Goal: Task Accomplishment & Management: Complete application form

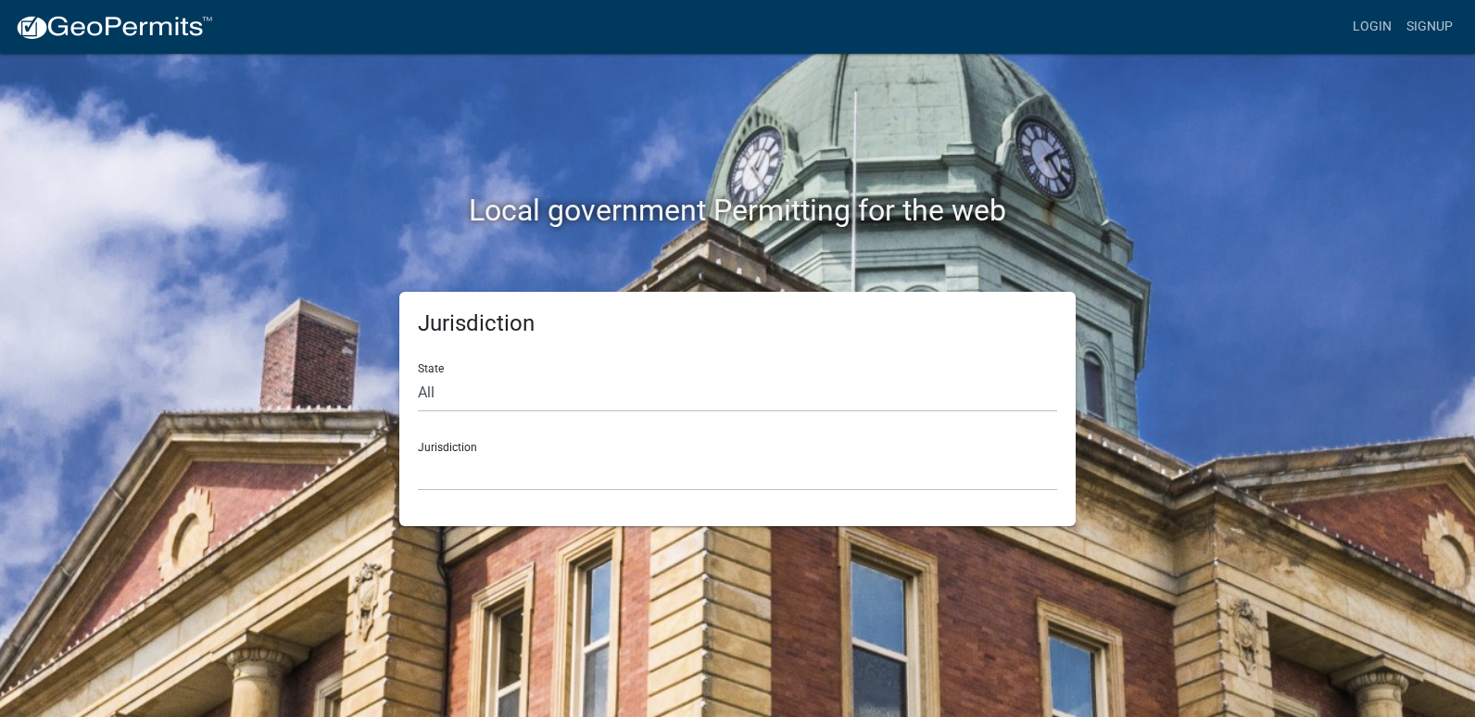
click at [520, 412] on form "State All [US_STATE] [US_STATE] [US_STATE] [US_STATE] [US_STATE] [US_STATE] [US…" at bounding box center [737, 419] width 639 height 143
click at [495, 397] on select "All [US_STATE] [US_STATE] [US_STATE] [US_STATE] [US_STATE] [US_STATE] [US_STATE…" at bounding box center [737, 393] width 639 height 38
select select "[US_STATE]"
click at [418, 374] on select "All [US_STATE] [US_STATE] [US_STATE] [US_STATE] [US_STATE] [US_STATE] [US_STATE…" at bounding box center [737, 393] width 639 height 38
click at [466, 448] on div "Jurisdiction [GEOGRAPHIC_DATA], [US_STATE] [GEOGRAPHIC_DATA], [US_STATE] [GEOGR…" at bounding box center [737, 459] width 639 height 64
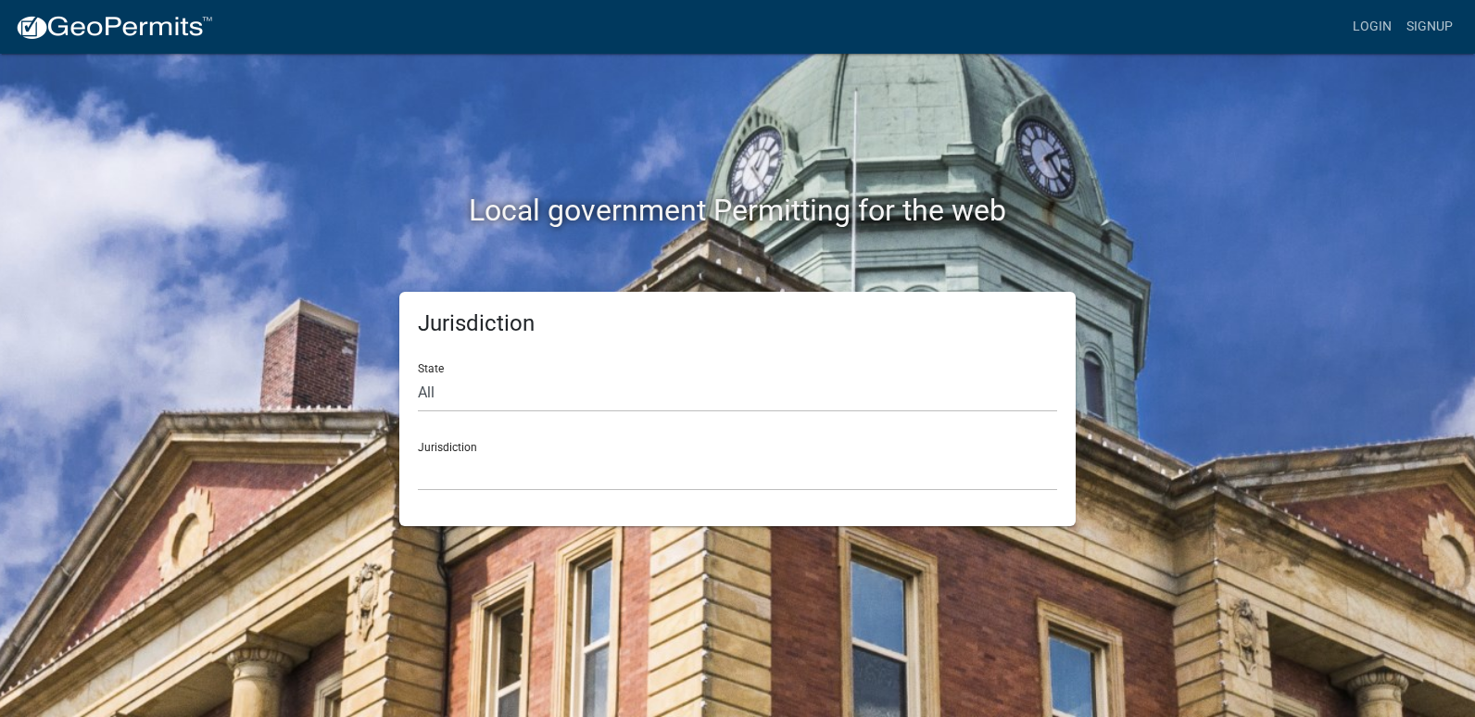
click at [450, 448] on div "Jurisdiction Becker County, Minnesota Benton County, Minnesota Carlton County, …" at bounding box center [737, 459] width 639 height 64
click at [444, 471] on select "[GEOGRAPHIC_DATA], [US_STATE] [GEOGRAPHIC_DATA], [US_STATE] [GEOGRAPHIC_DATA], …" at bounding box center [737, 472] width 639 height 38
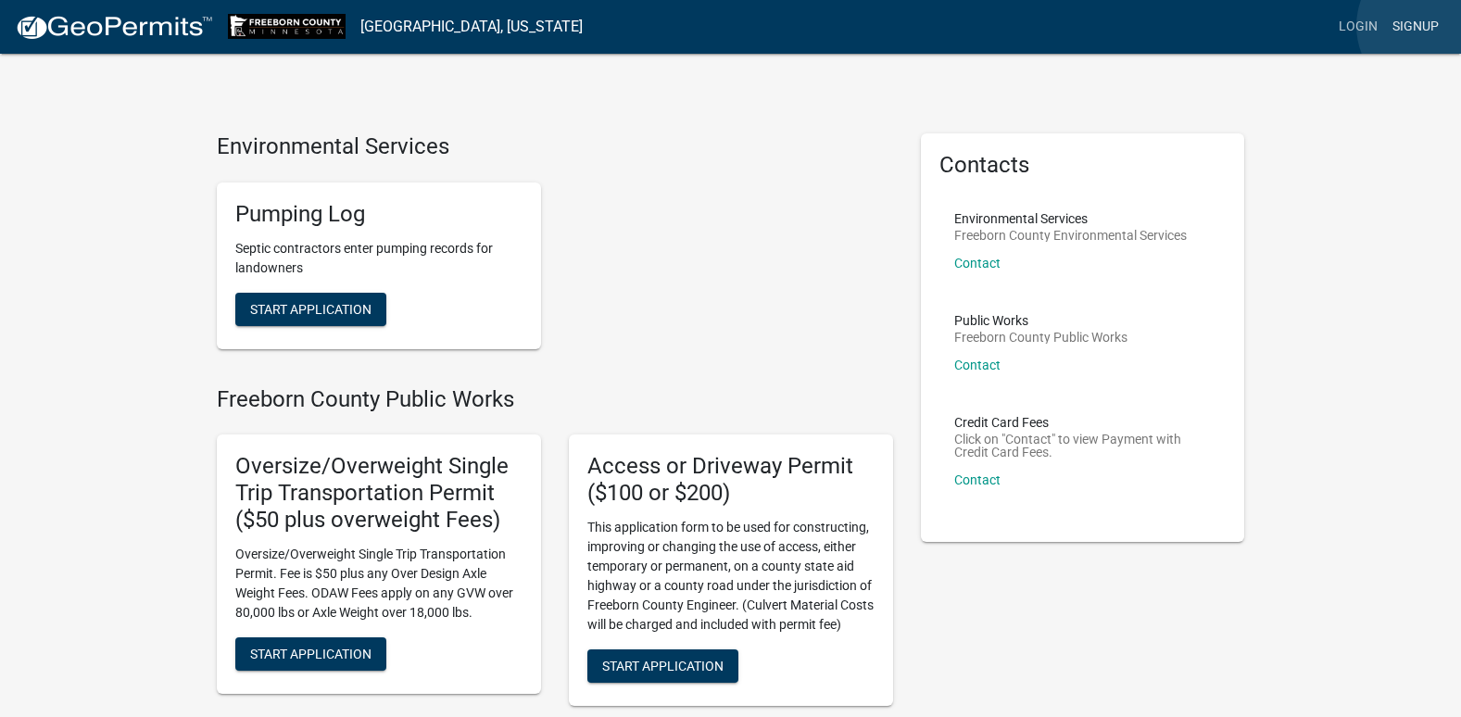
click at [1432, 26] on link "Signup" at bounding box center [1415, 26] width 61 height 35
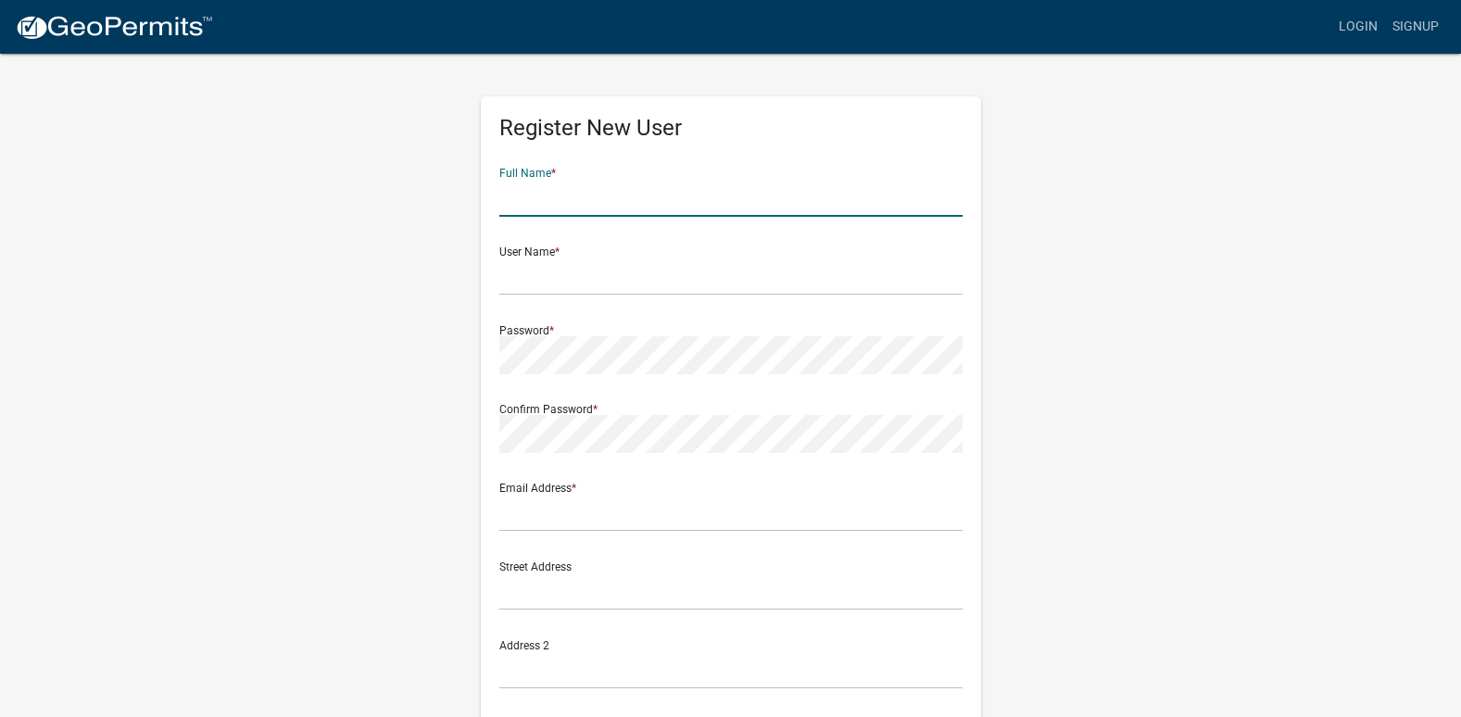
click at [565, 195] on input "text" at bounding box center [730, 198] width 463 height 38
type input "Joshua Jordahl"
type input "josh.jordahl@co.freeborn.mn.us"
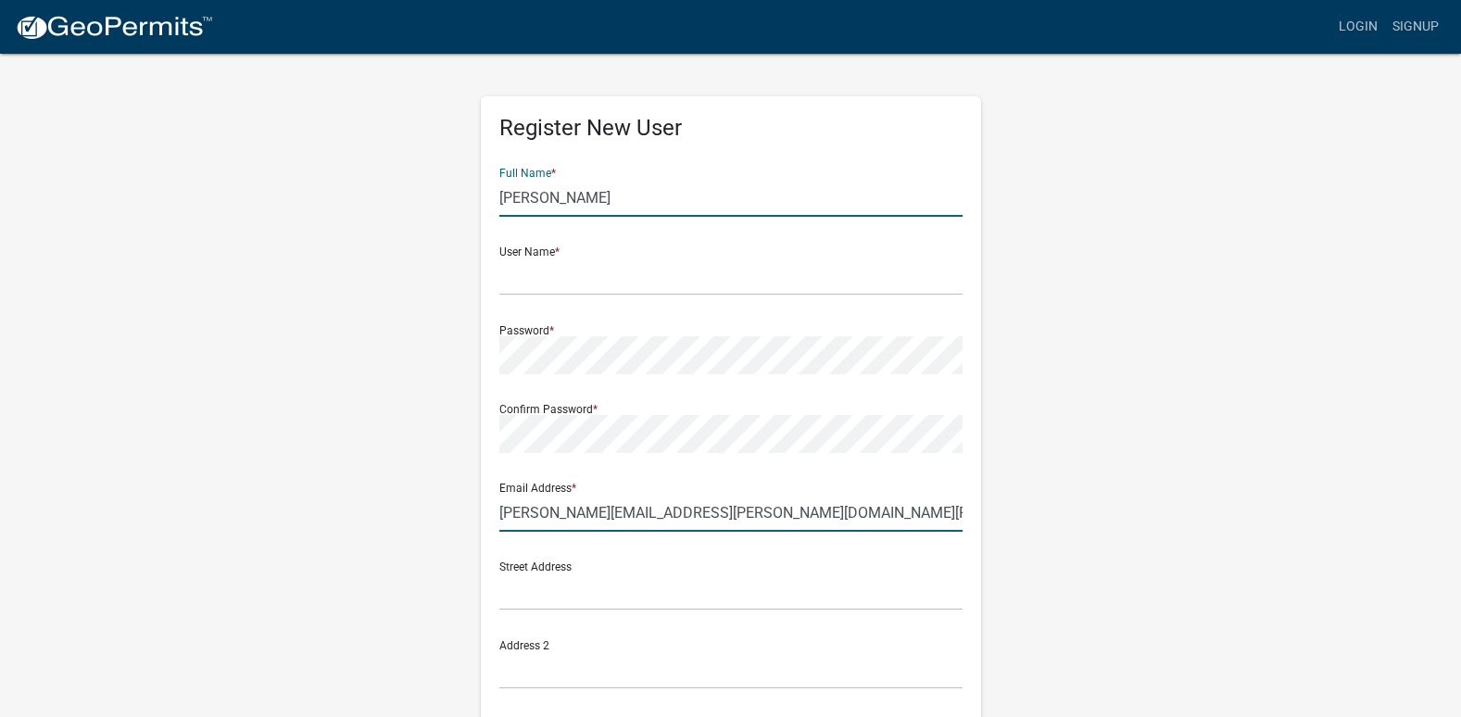
type input "56007"
type input "5073831185"
click at [547, 202] on input "Joshua Jordahl" at bounding box center [730, 198] width 463 height 38
type input "Josh Jordahl"
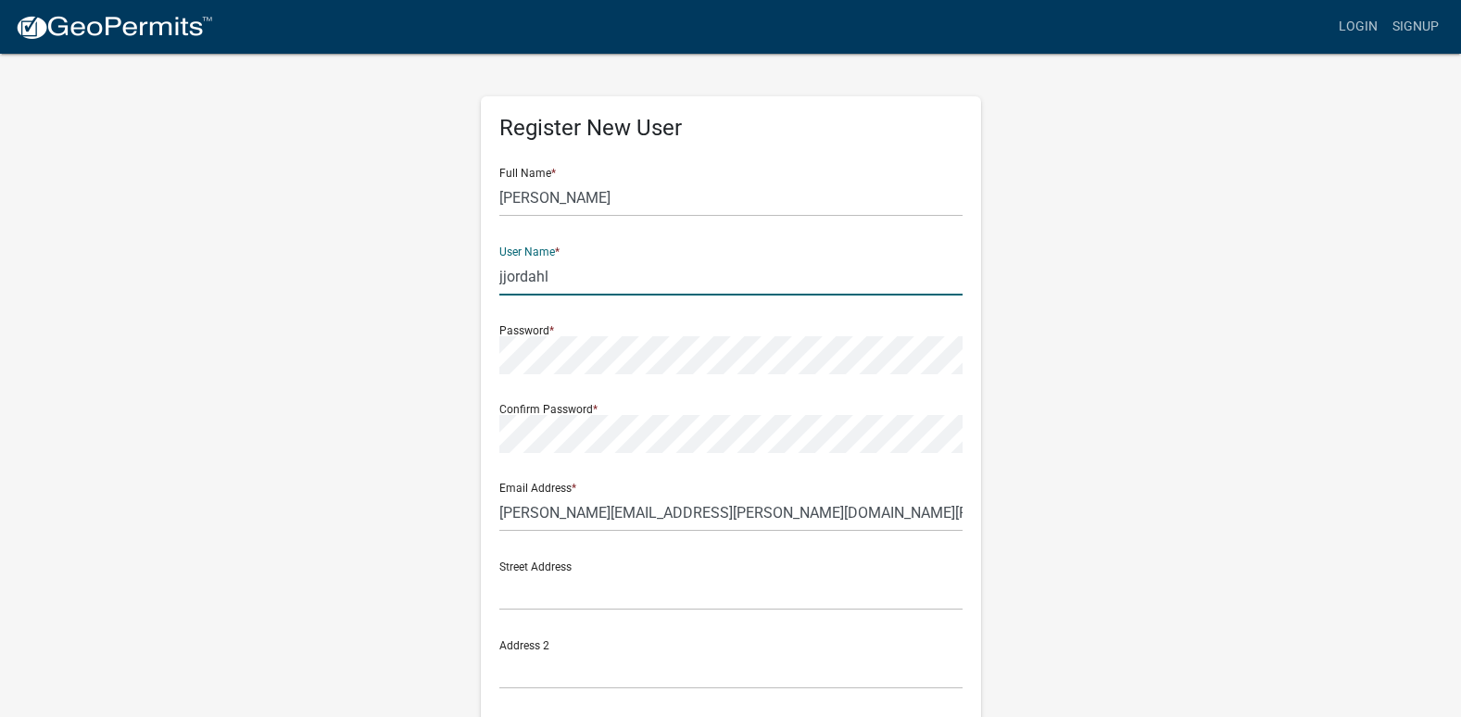
type input "jjordahl"
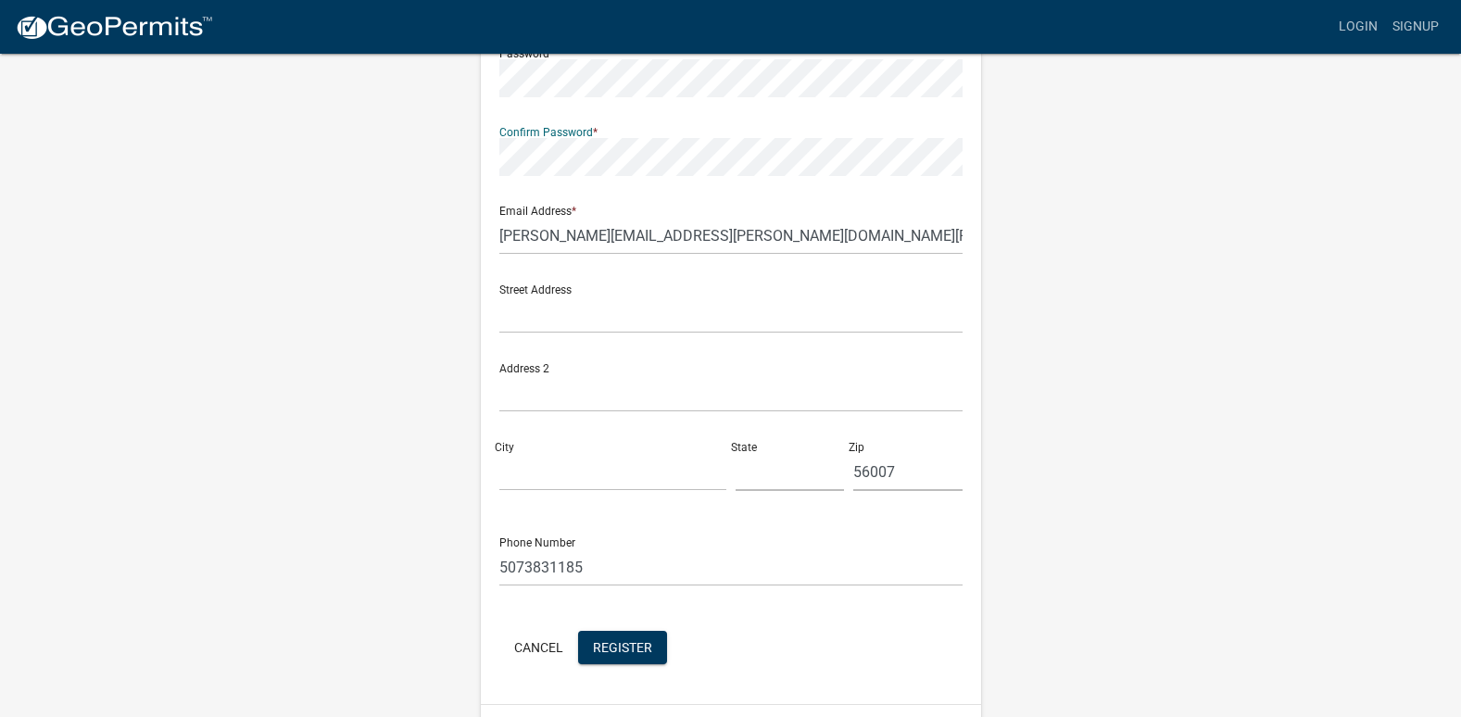
scroll to position [278, 0]
click at [399, 393] on div "Register New User Full Name * Josh Jordahl User Name * jjordahl Password * Conf…" at bounding box center [731, 269] width 1056 height 991
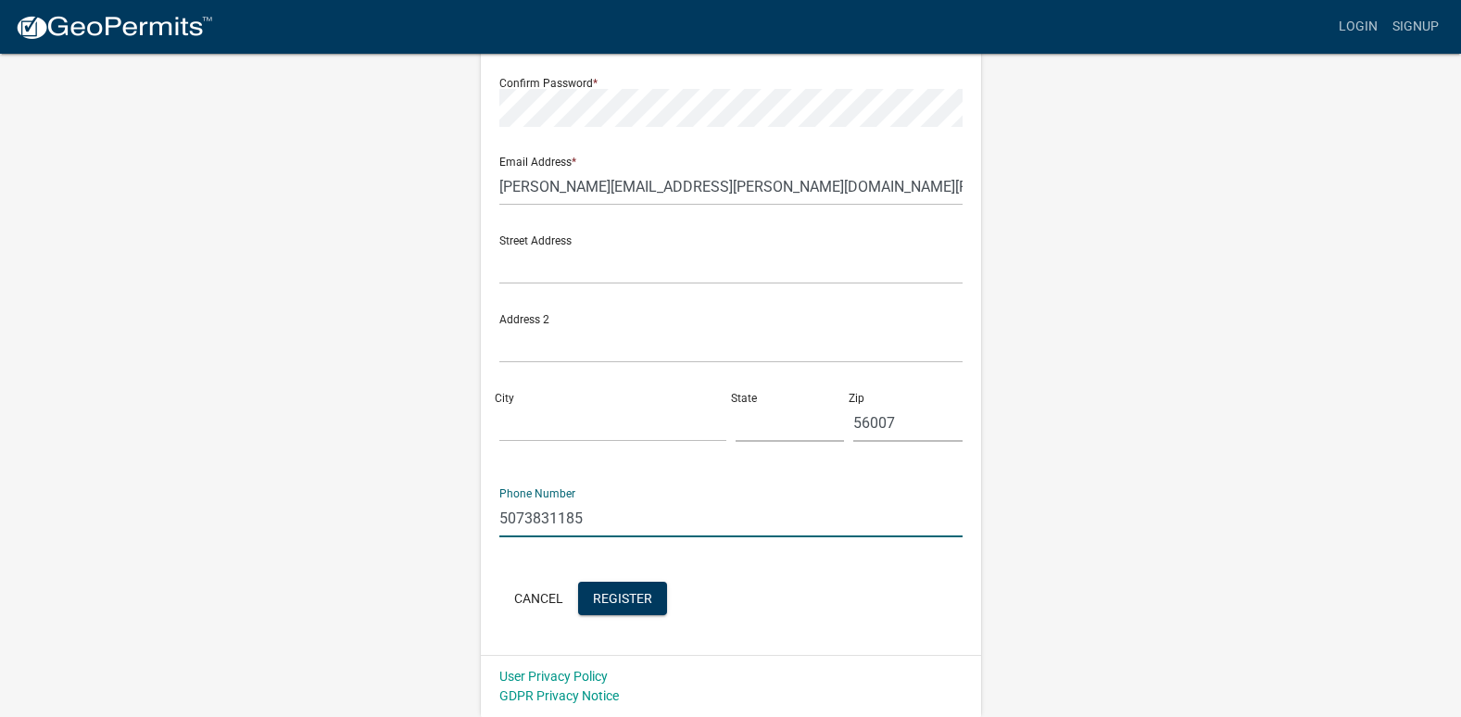
drag, startPoint x: 589, startPoint y: 517, endPoint x: 379, endPoint y: 519, distance: 210.3
click at [379, 519] on div "Register New User Full Name * Josh Jordahl User Name * jjordahl Password * Conf…" at bounding box center [731, 221] width 1056 height 991
type input "5073775178"
click at [362, 516] on div "Register New User Full Name * Josh Jordahl User Name * jjordahl Password * Conf…" at bounding box center [731, 221] width 1056 height 991
click at [1109, 541] on div "Register New User Full Name * Josh Jordahl User Name * jjordahl Password * Conf…" at bounding box center [731, 221] width 1056 height 991
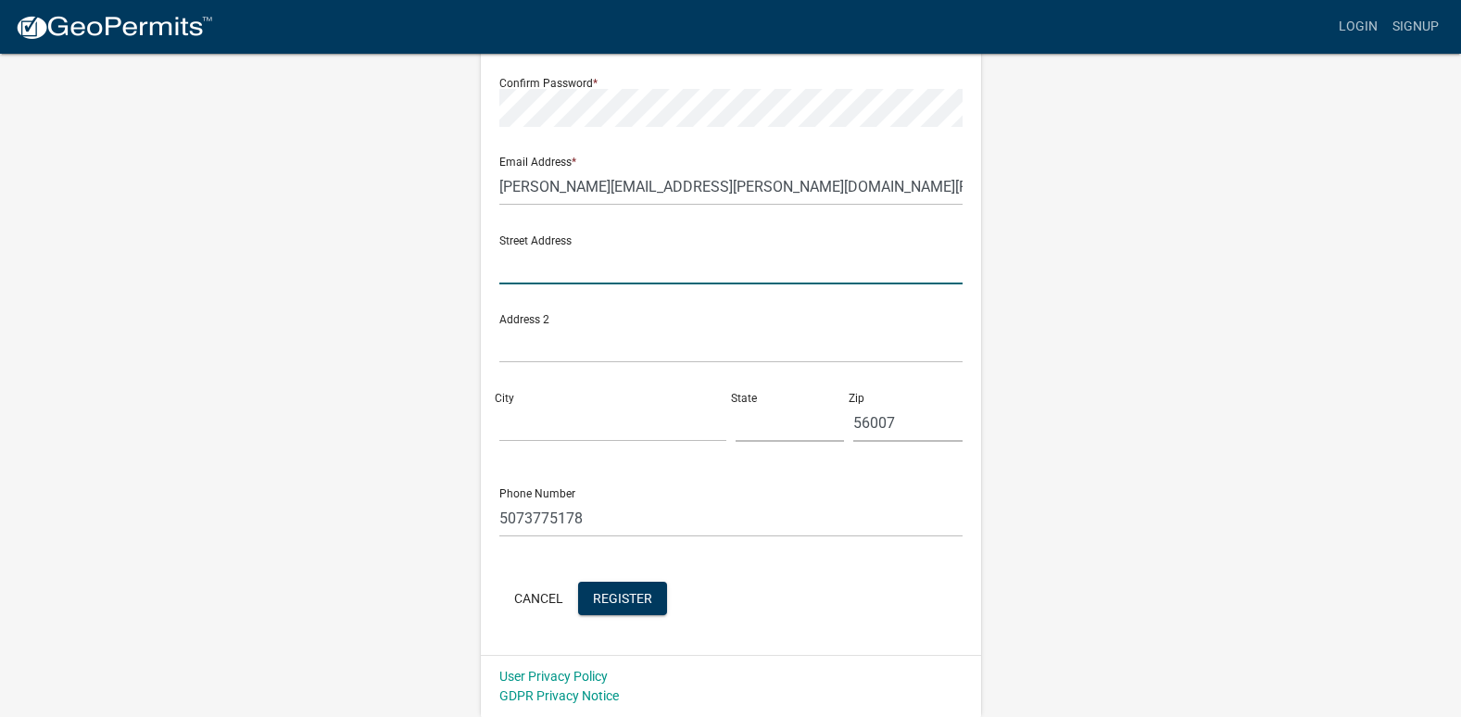
click at [535, 271] on input "text" at bounding box center [730, 265] width 463 height 38
type input "411 S. Broadway Ave S."
type input "Albert Lea"
type input "[US_STATE]"
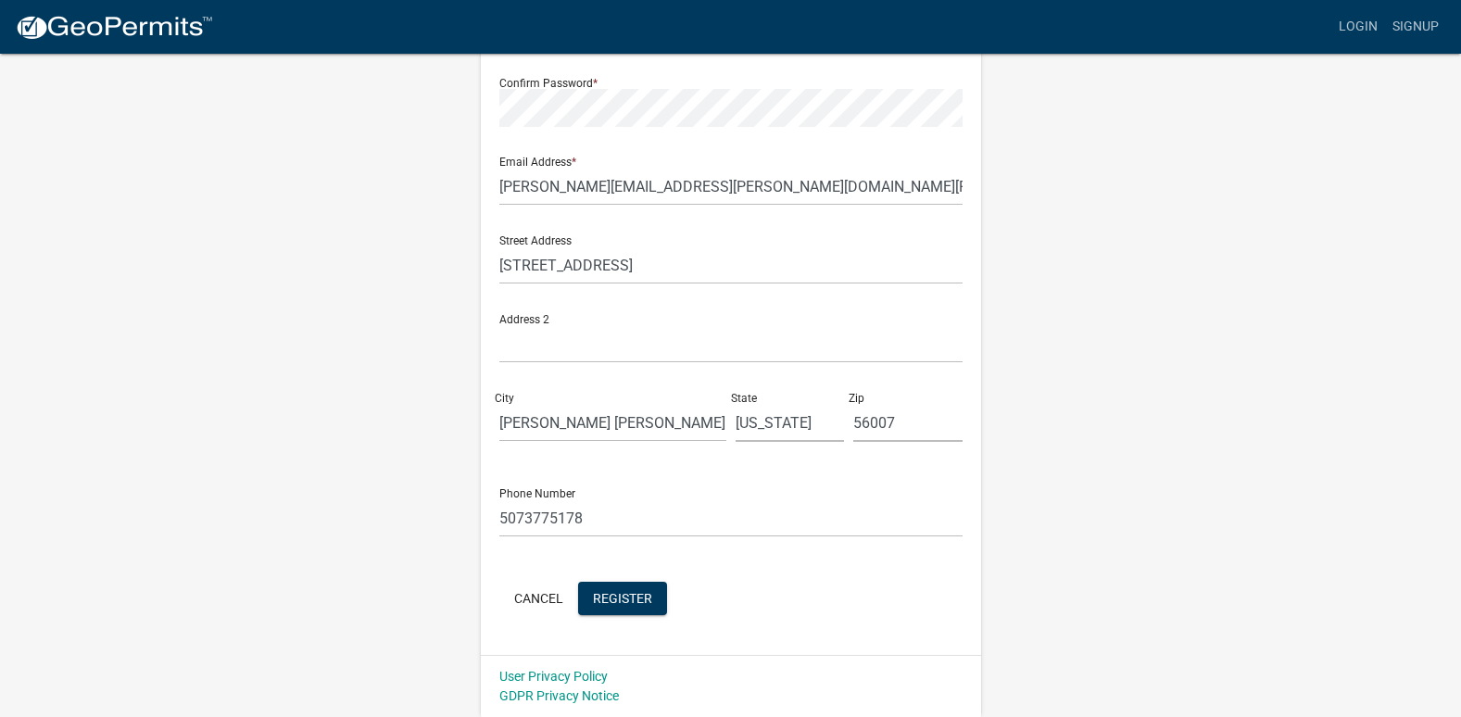
click at [417, 278] on div "Register New User Full Name * Josh Jordahl User Name * jjordahl Password * Conf…" at bounding box center [731, 221] width 1056 height 991
click at [1187, 368] on div "Register New User Full Name * Josh Jordahl User Name * jjordahl Password * Conf…" at bounding box center [731, 221] width 1056 height 991
click at [625, 597] on span "Register" at bounding box center [622, 597] width 59 height 15
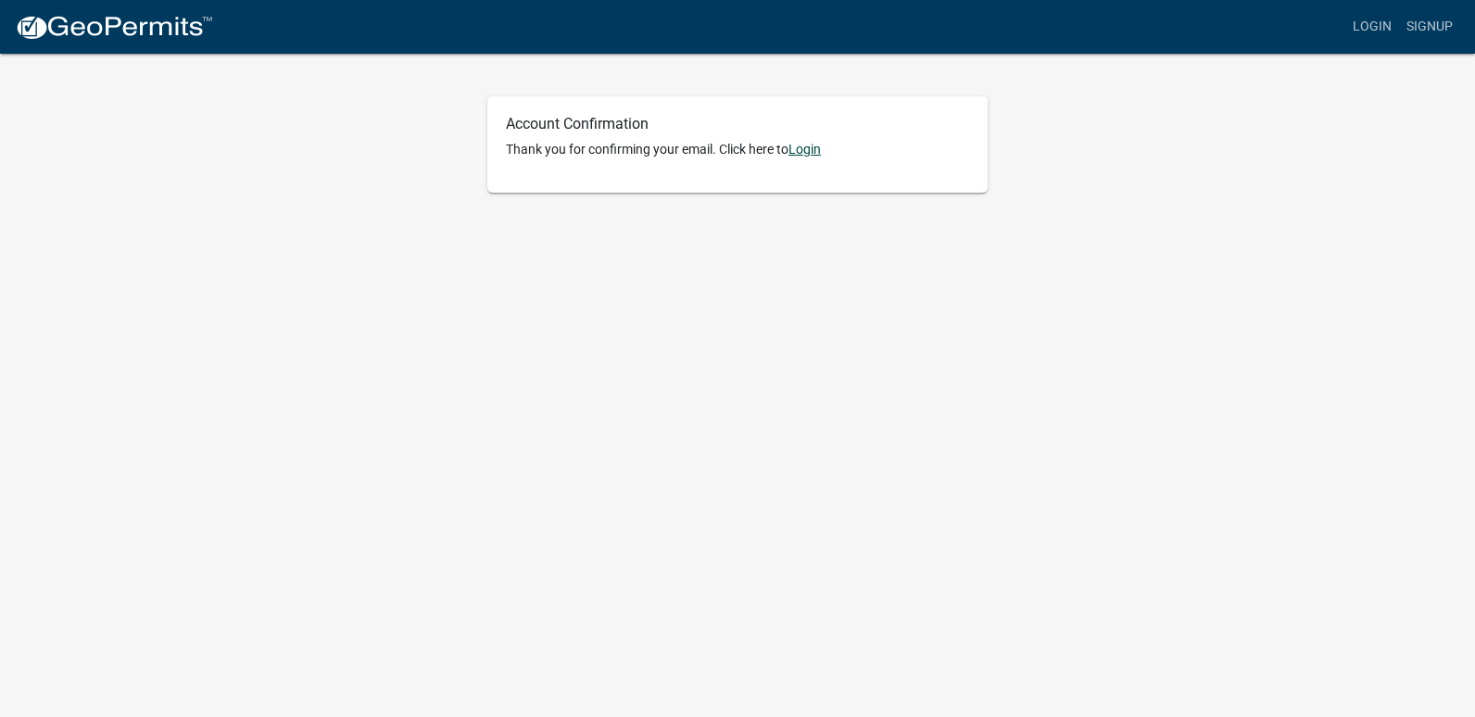
click at [816, 149] on link "Login" at bounding box center [804, 149] width 32 height 15
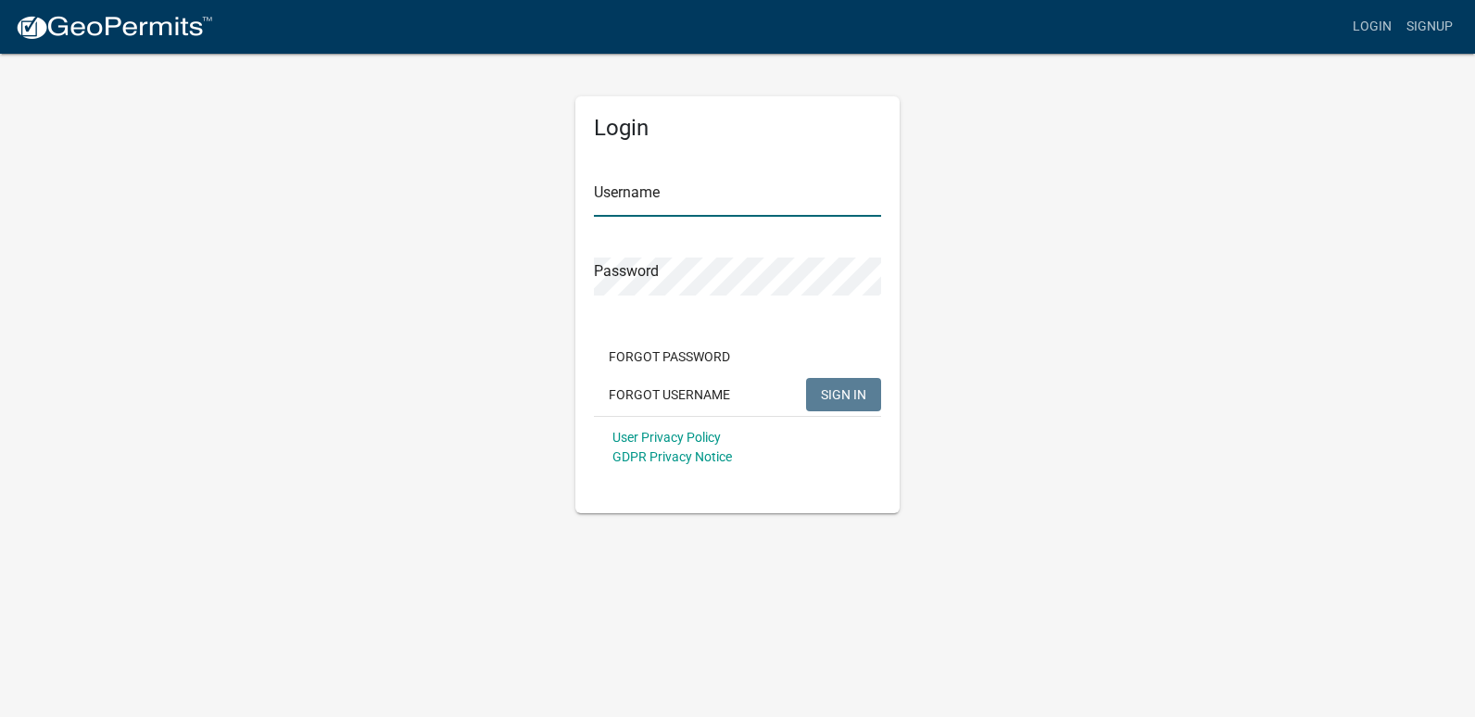
type input "jjordahl"
click at [825, 391] on span "SIGN IN" at bounding box center [843, 393] width 45 height 15
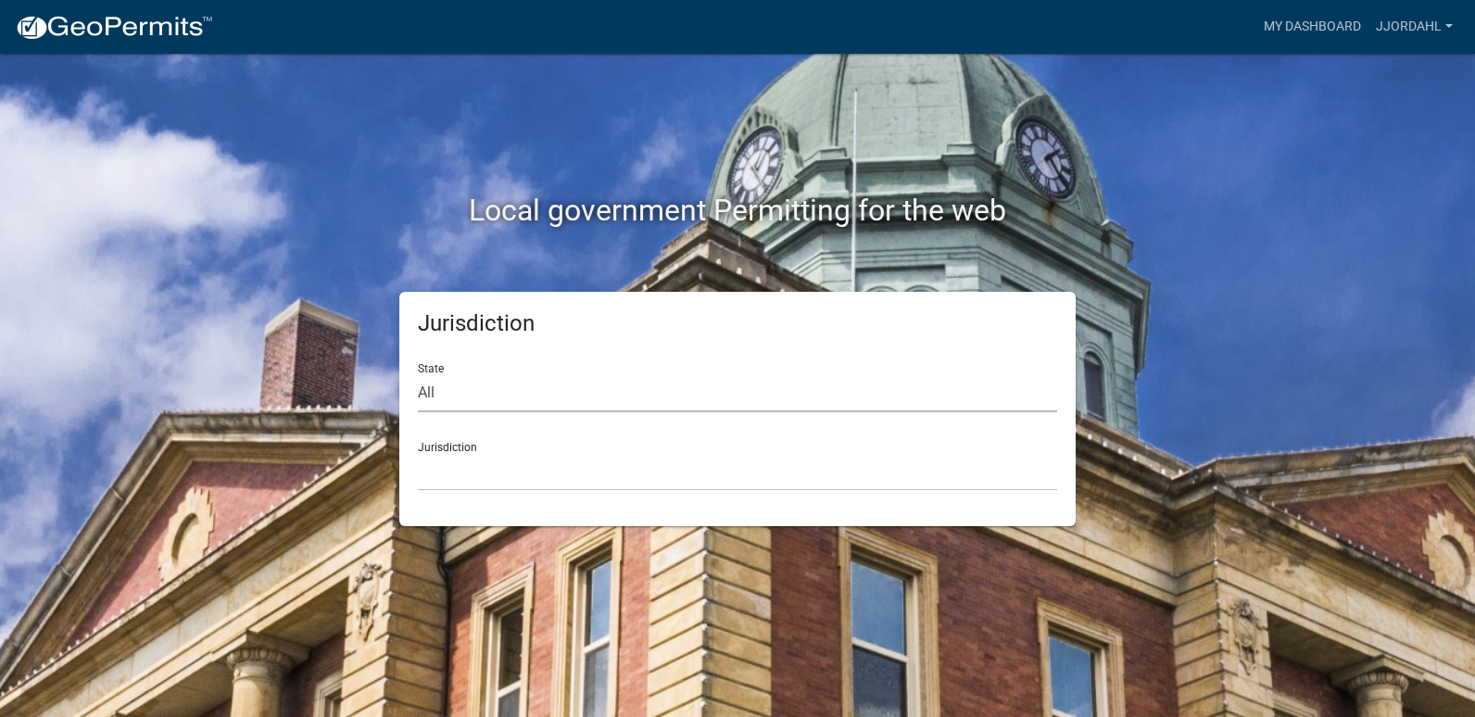
click at [432, 397] on select "All [US_STATE] [US_STATE] [US_STATE] [US_STATE] [US_STATE] [US_STATE] [US_STATE…" at bounding box center [737, 393] width 639 height 38
select select "[US_STATE]"
click at [418, 374] on select "All [US_STATE] [US_STATE] [US_STATE] [US_STATE] [US_STATE] [US_STATE] [US_STATE…" at bounding box center [737, 393] width 639 height 38
click at [455, 455] on select "[GEOGRAPHIC_DATA], [US_STATE] [GEOGRAPHIC_DATA], [US_STATE] [GEOGRAPHIC_DATA], …" at bounding box center [737, 472] width 639 height 38
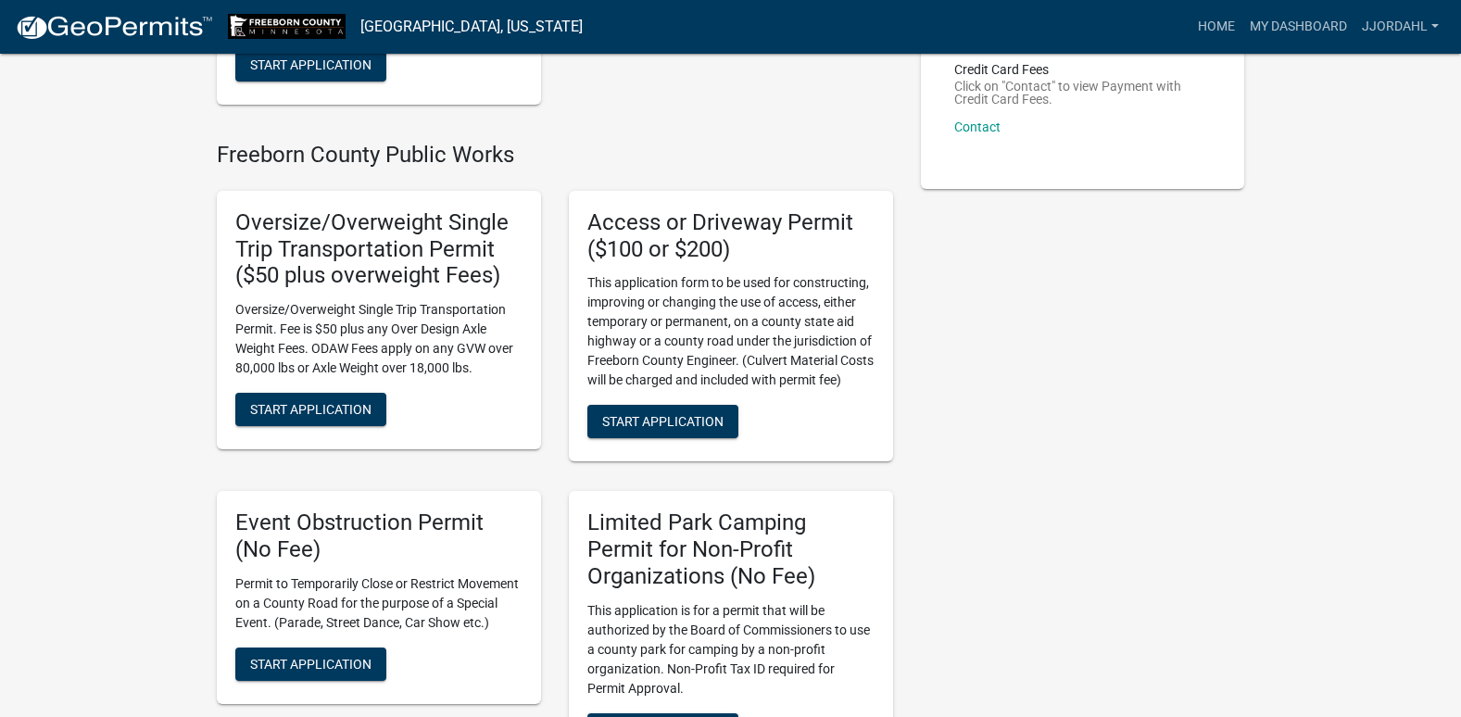
scroll to position [371, 0]
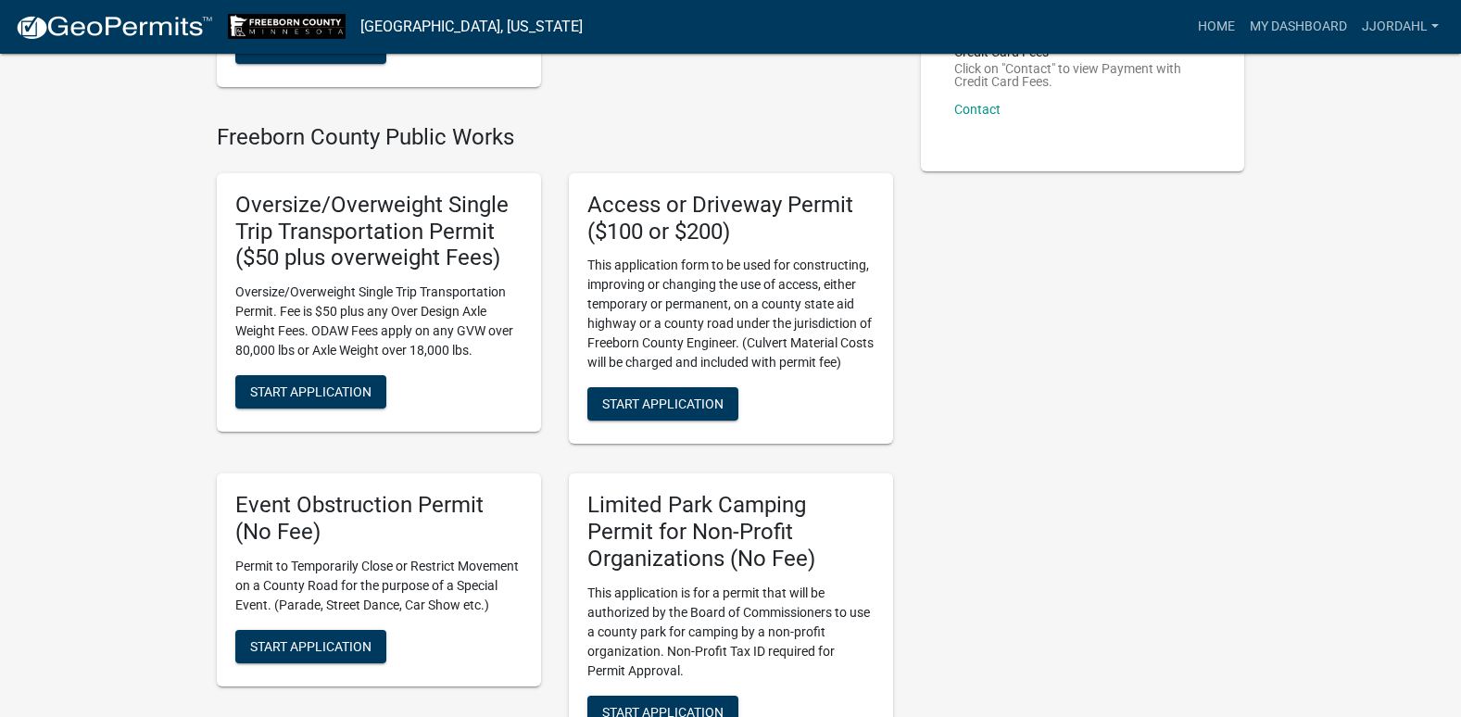
click at [123, 30] on img at bounding box center [114, 28] width 198 height 28
